Goal: Task Accomplishment & Management: Use online tool/utility

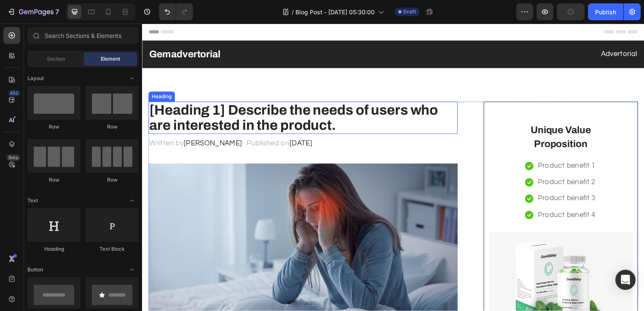
click at [250, 124] on p "[Heading 1] Describe the needs of users who are interested in the product." at bounding box center [304, 118] width 310 height 31
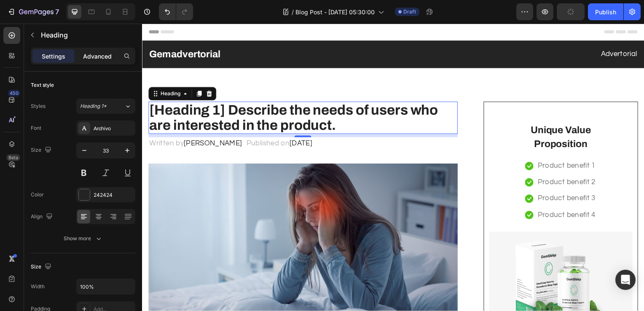
click at [96, 56] on p "Advanced" at bounding box center [97, 56] width 29 height 9
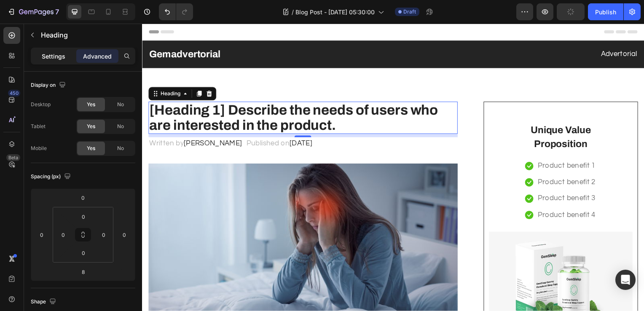
click at [53, 61] on div "Settings" at bounding box center [53, 55] width 42 height 13
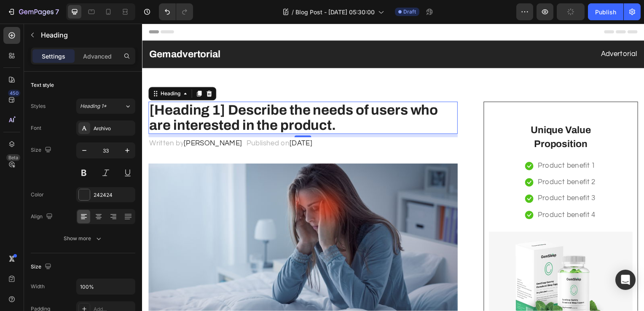
click at [53, 61] on div "Settings" at bounding box center [53, 55] width 42 height 13
click at [336, 125] on p "[Heading 1] Describe the needs of users who are interested in the product." at bounding box center [304, 118] width 310 height 31
click at [10, 95] on div "450" at bounding box center [14, 93] width 12 height 7
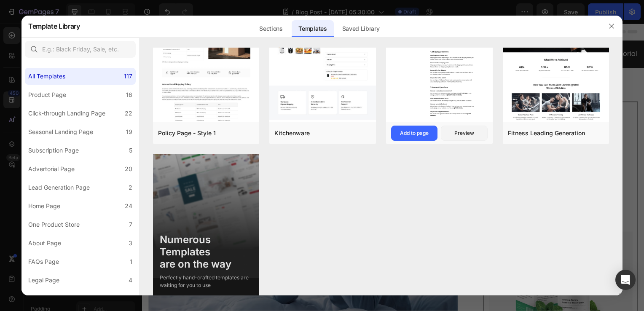
scroll to position [4119, 0]
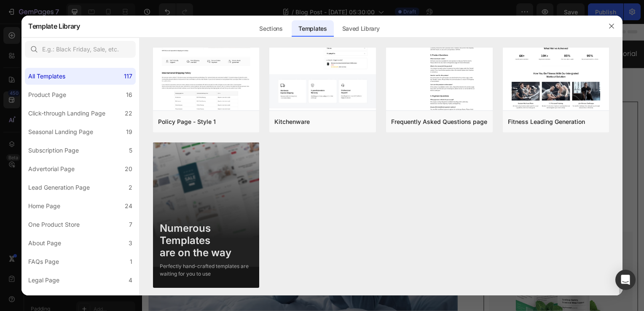
click at [208, 201] on img at bounding box center [206, 215] width 107 height 147
click at [64, 244] on div "About Page" at bounding box center [46, 243] width 36 height 10
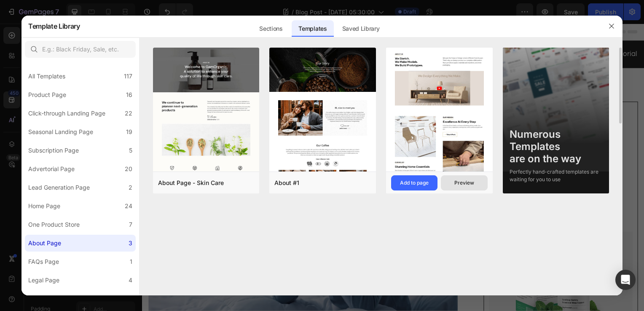
click at [457, 182] on div "Preview" at bounding box center [464, 183] width 20 height 8
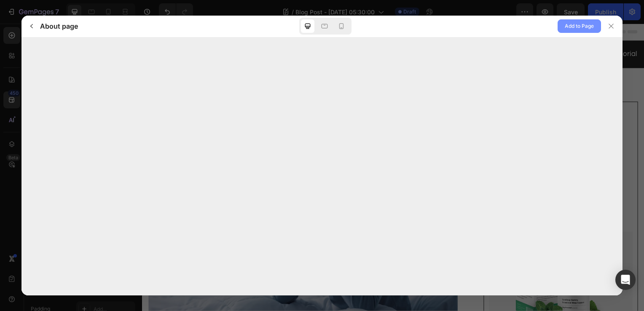
click at [565, 28] on span "Add to Page" at bounding box center [578, 26] width 29 height 10
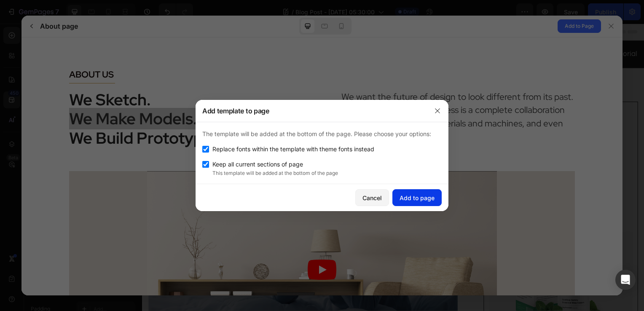
click at [433, 200] on div "Add to page" at bounding box center [416, 197] width 35 height 9
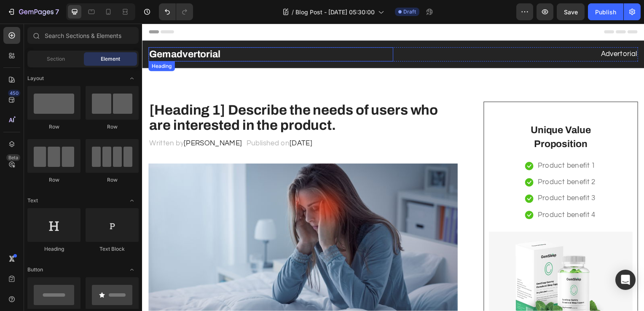
click at [185, 54] on p "Gemadvertorial" at bounding box center [271, 54] width 245 height 13
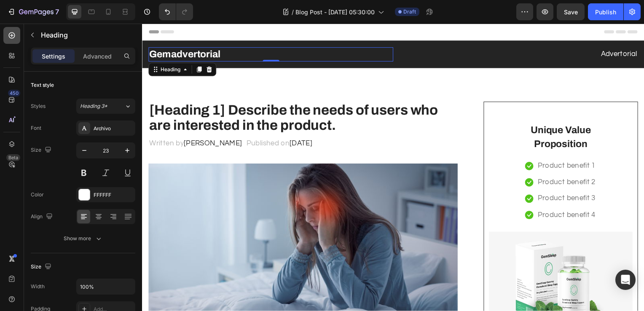
click at [12, 36] on icon at bounding box center [12, 35] width 6 height 6
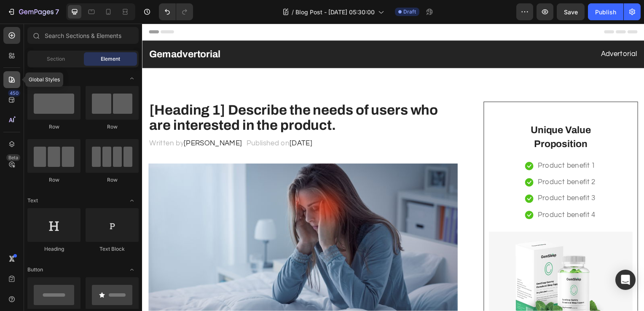
click at [11, 83] on icon at bounding box center [12, 79] width 8 height 8
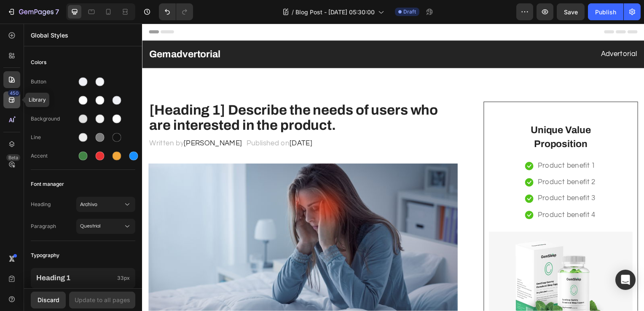
click at [14, 96] on icon at bounding box center [12, 100] width 8 height 8
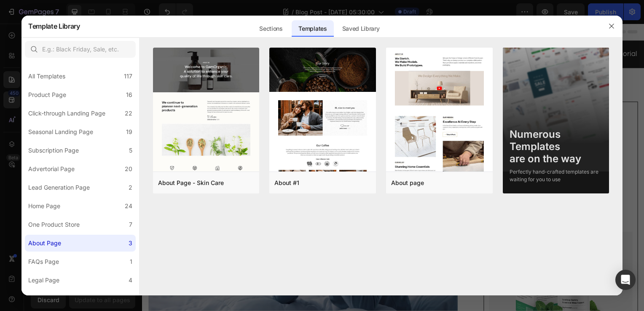
click at [15, 115] on div at bounding box center [322, 155] width 644 height 311
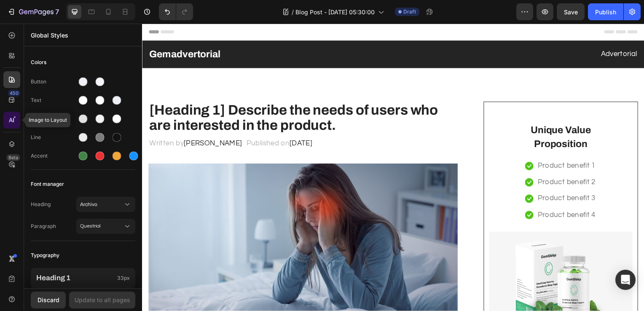
click at [12, 115] on div at bounding box center [11, 120] width 17 height 17
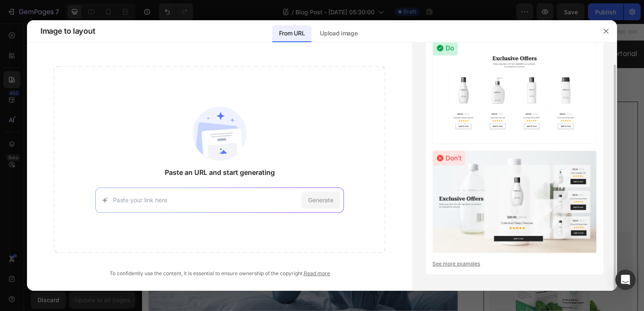
scroll to position [18, 0]
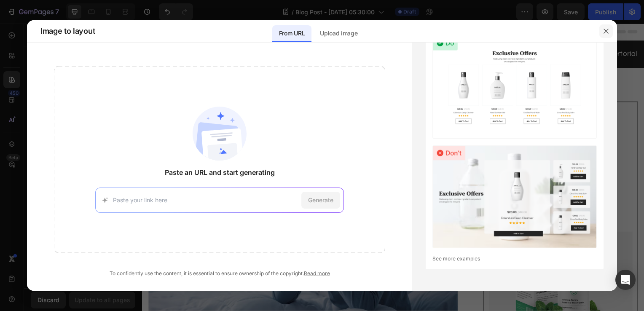
click at [604, 28] on icon "button" at bounding box center [605, 31] width 7 height 7
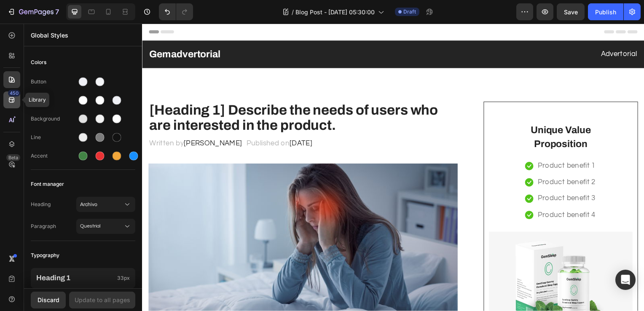
click at [11, 107] on div "450" at bounding box center [11, 99] width 17 height 17
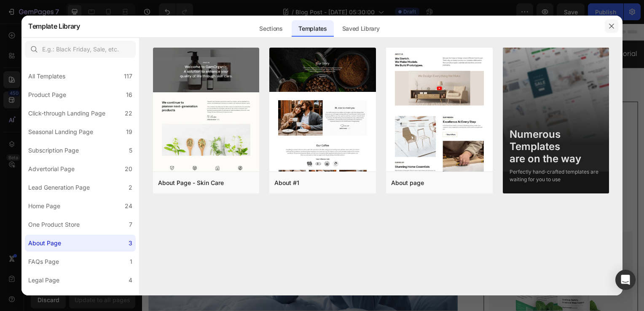
click at [606, 22] on button "button" at bounding box center [610, 25] width 13 height 13
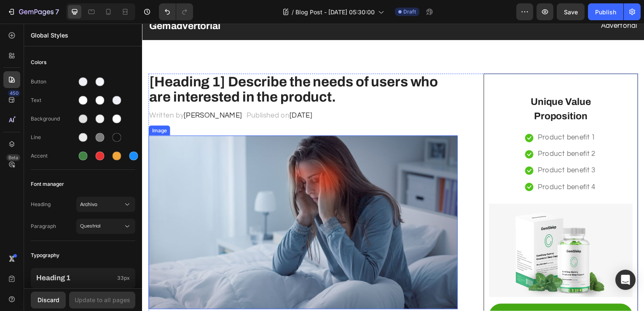
scroll to position [0, 0]
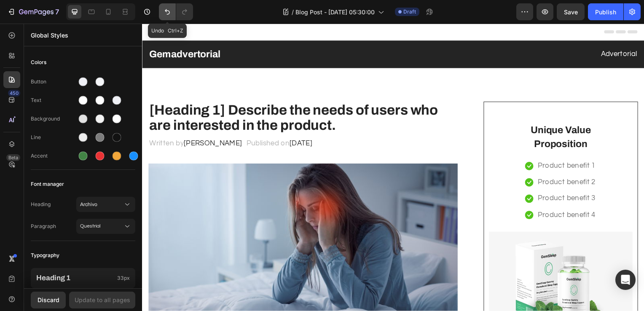
click at [170, 16] on icon "Undo/Redo" at bounding box center [167, 12] width 8 height 8
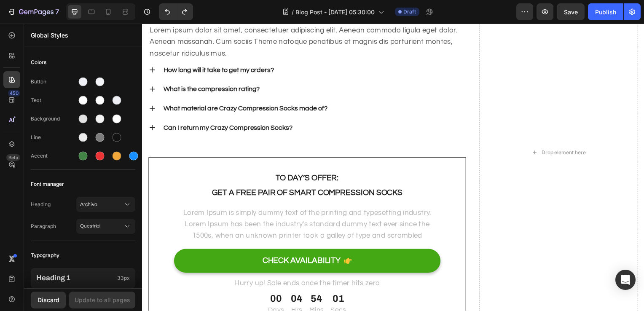
scroll to position [4341, 0]
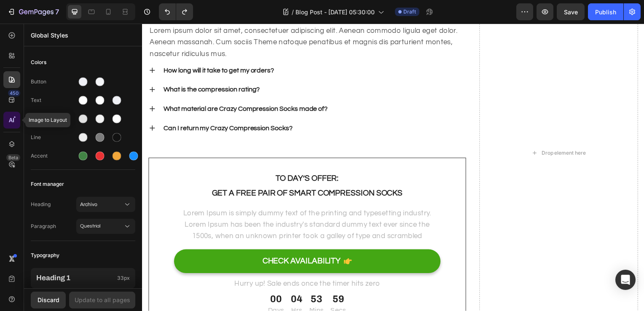
click at [10, 124] on icon at bounding box center [12, 120] width 8 height 8
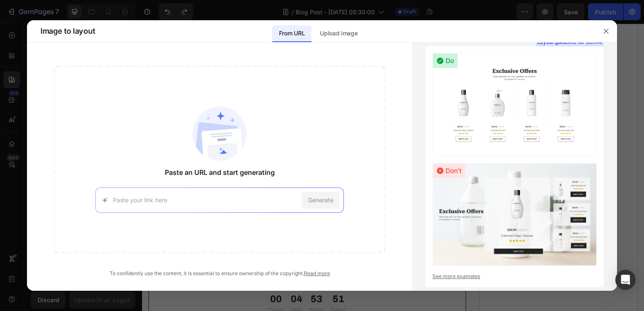
click at [239, 198] on input at bounding box center [205, 199] width 185 height 9
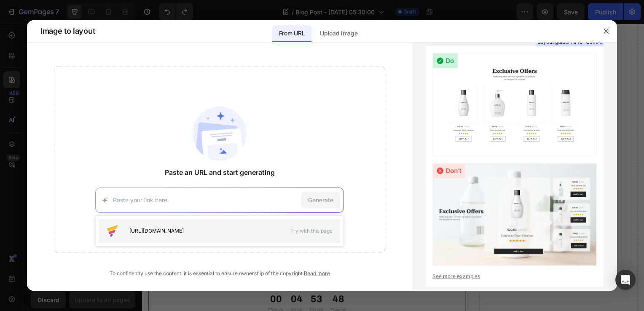
click at [240, 224] on div "[URL][DOMAIN_NAME]" at bounding box center [193, 230] width 174 height 13
type input "[URL][DOMAIN_NAME]"
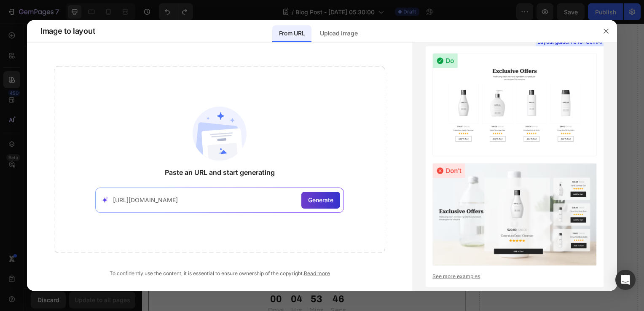
click at [316, 199] on span "Generate" at bounding box center [320, 199] width 25 height 9
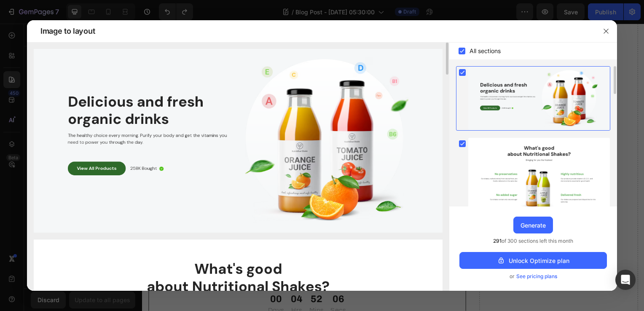
scroll to position [0, 0]
